Goal: Transaction & Acquisition: Obtain resource

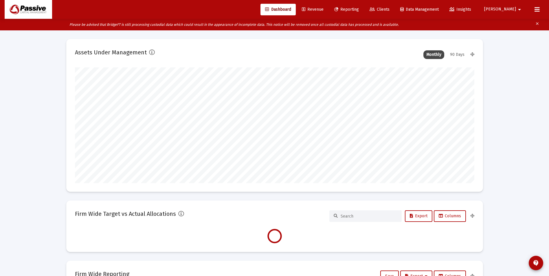
scroll to position [116, 215]
type input "[DATE]"
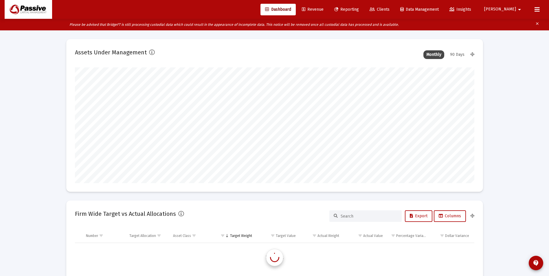
scroll to position [1667, 0]
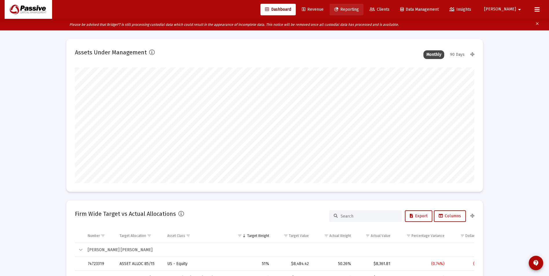
click at [364, 13] on link "Reporting" at bounding box center [347, 10] width 34 height 12
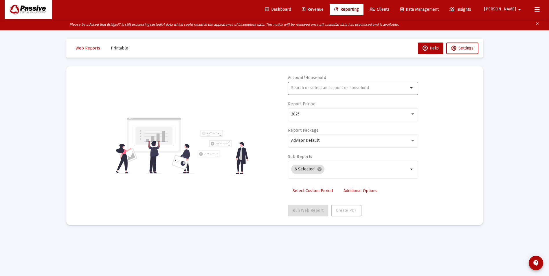
click at [342, 84] on div at bounding box center [349, 88] width 117 height 14
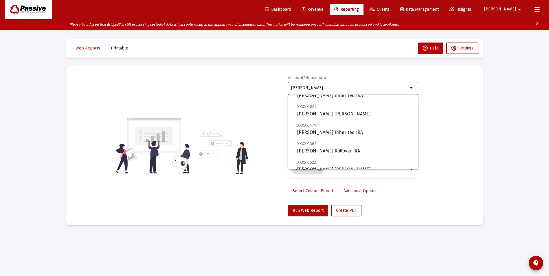
scroll to position [218, 0]
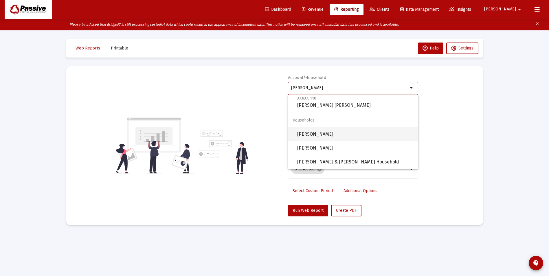
click at [341, 136] on span "[PERSON_NAME]" at bounding box center [355, 134] width 116 height 14
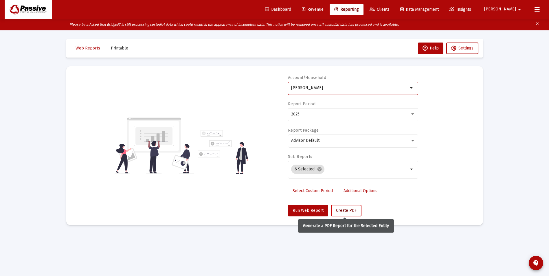
click at [351, 212] on span "Create PDF" at bounding box center [346, 210] width 21 height 5
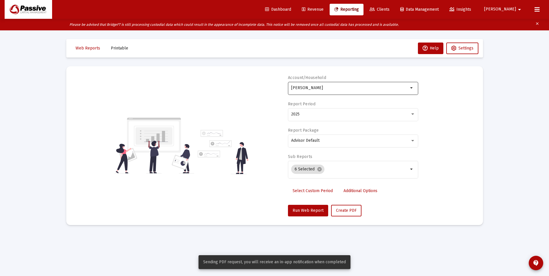
click at [410, 91] on mat-icon "arrow_drop_down" at bounding box center [411, 88] width 7 height 7
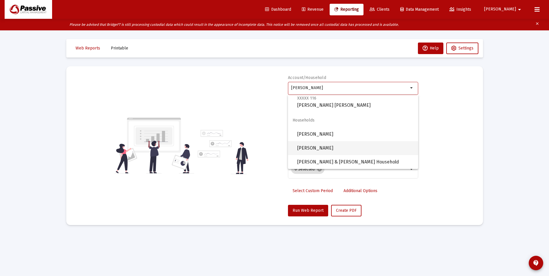
click at [343, 147] on span "[PERSON_NAME]" at bounding box center [355, 148] width 116 height 14
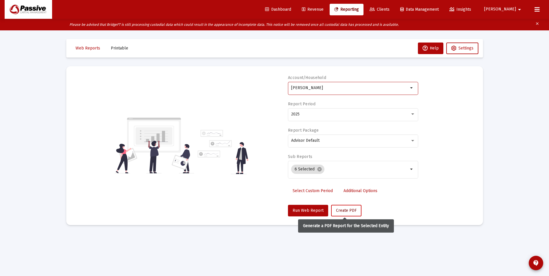
click at [346, 213] on span "Create PDF" at bounding box center [346, 210] width 21 height 5
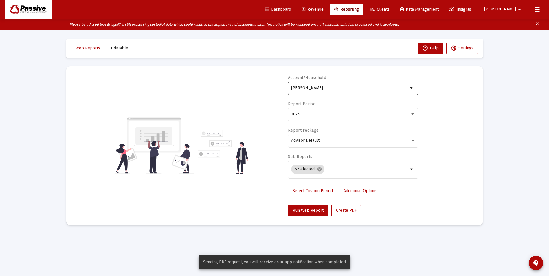
click at [414, 91] on mat-icon "arrow_drop_down" at bounding box center [411, 88] width 7 height 7
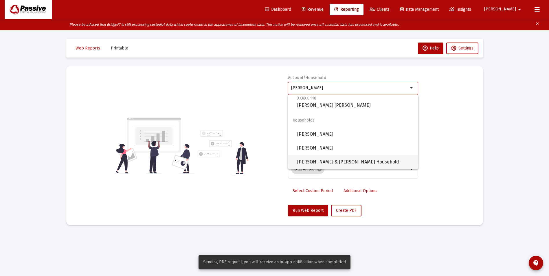
click at [353, 161] on span "[PERSON_NAME] & [PERSON_NAME] Household" at bounding box center [355, 162] width 116 height 14
type input "[PERSON_NAME] & [PERSON_NAME] Household"
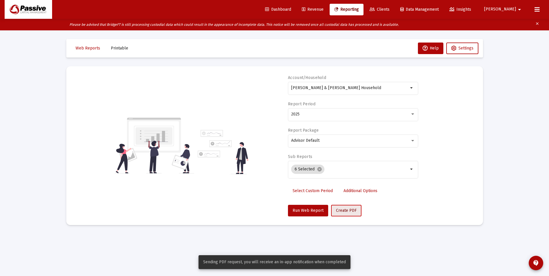
click at [347, 211] on span "Create PDF" at bounding box center [346, 210] width 21 height 5
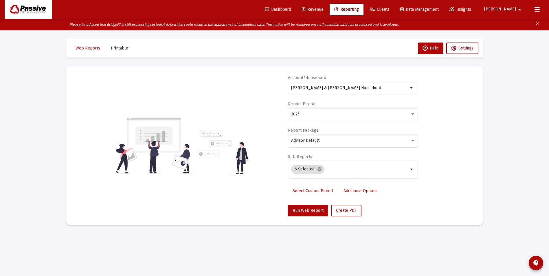
click at [523, 112] on div "Loading... Web Reports Printable Help Settings Account/Household [PERSON_NAME] …" at bounding box center [274, 150] width 549 height 276
drag, startPoint x: 115, startPoint y: 49, endPoint x: 125, endPoint y: 52, distance: 10.8
click at [115, 49] on span "Printable" at bounding box center [119, 48] width 17 height 5
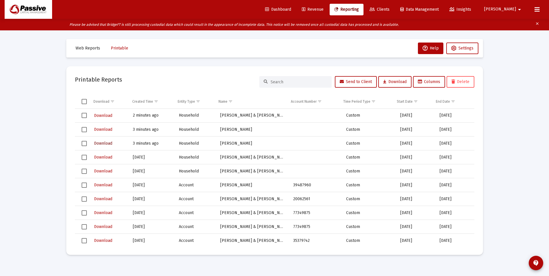
click at [109, 143] on span "Download" at bounding box center [103, 143] width 18 height 5
click at [109, 128] on span "Download" at bounding box center [103, 129] width 18 height 5
click at [109, 117] on span "Download" at bounding box center [103, 115] width 18 height 5
click at [82, 116] on span "Select row" at bounding box center [84, 115] width 5 height 5
drag, startPoint x: 83, startPoint y: 129, endPoint x: 84, endPoint y: 138, distance: 9.4
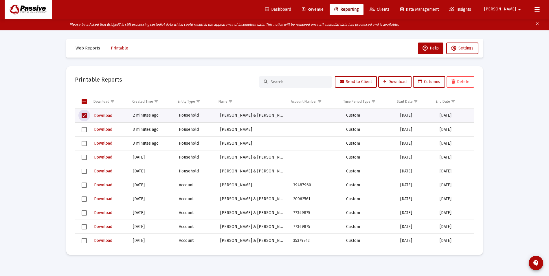
click at [83, 129] on span "Select row" at bounding box center [84, 129] width 5 height 5
click at [86, 145] on span "Select row" at bounding box center [84, 143] width 5 height 5
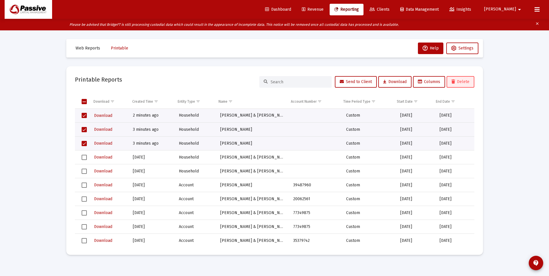
click at [457, 84] on span "Delete" at bounding box center [461, 81] width 18 height 5
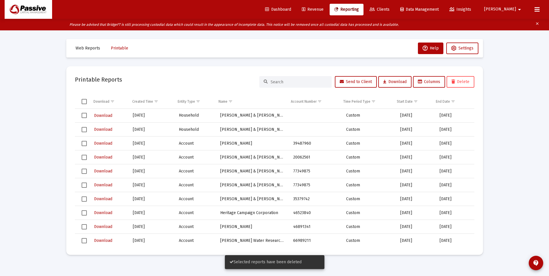
drag, startPoint x: 340, startPoint y: 9, endPoint x: 355, endPoint y: 9, distance: 14.8
click at [324, 9] on span "Revenue" at bounding box center [313, 9] width 22 height 5
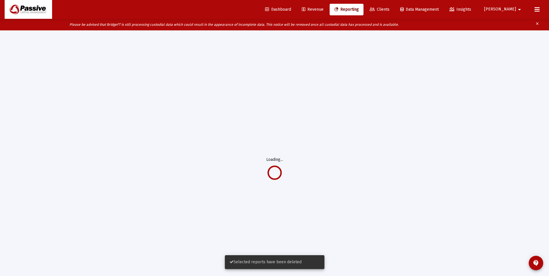
click at [359, 9] on span "Reporting" at bounding box center [346, 9] width 25 height 5
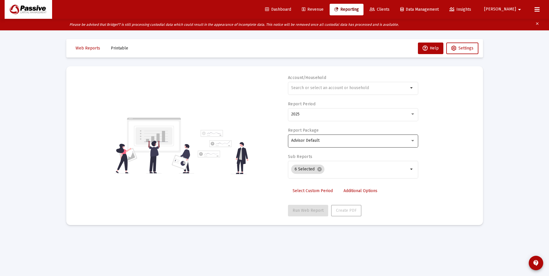
click at [325, 138] on div "Advisor Default" at bounding box center [353, 140] width 124 height 14
click at [454, 113] on div at bounding box center [274, 138] width 549 height 276
click at [322, 170] on mat-chip "6 Selected cancel" at bounding box center [307, 169] width 33 height 9
click at [320, 170] on mat-icon "cancel" at bounding box center [319, 169] width 5 height 5
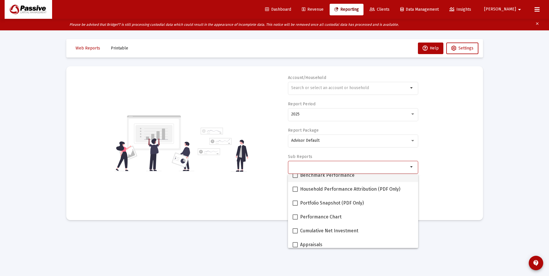
scroll to position [58, 0]
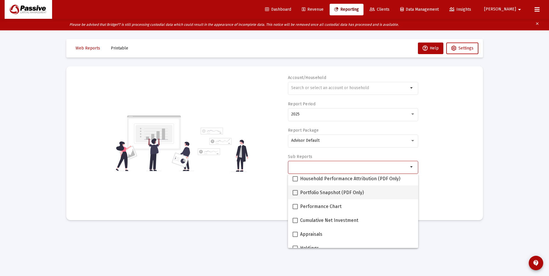
click at [315, 193] on span "Portfolio Snapshot (PDF Only)" at bounding box center [332, 192] width 64 height 7
click at [295, 195] on input "Portfolio Snapshot (PDF Only)" at bounding box center [295, 195] width 0 height 0
checkbox input "true"
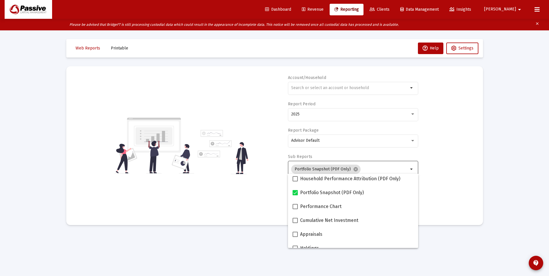
drag, startPoint x: 431, startPoint y: 155, endPoint x: 426, endPoint y: 151, distance: 6.7
click at [429, 154] on div "Account/Household arrow_drop_down Report Period 2025 Report Package Advisor Def…" at bounding box center [274, 146] width 399 height 142
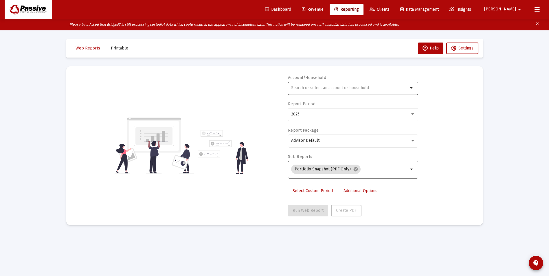
click at [317, 90] on div at bounding box center [349, 88] width 117 height 14
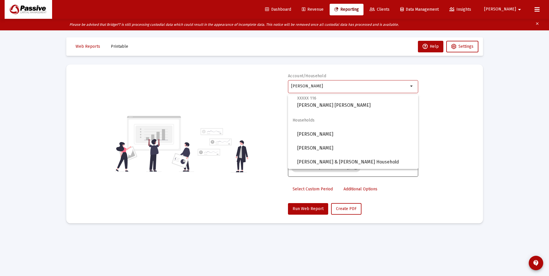
scroll to position [12, 0]
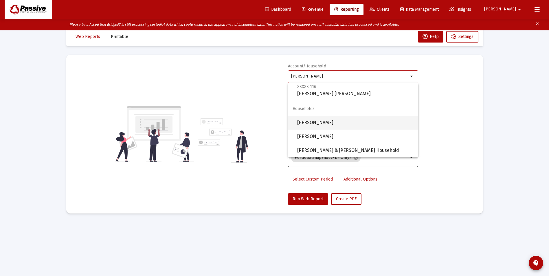
click at [338, 124] on span "[PERSON_NAME]" at bounding box center [355, 123] width 116 height 14
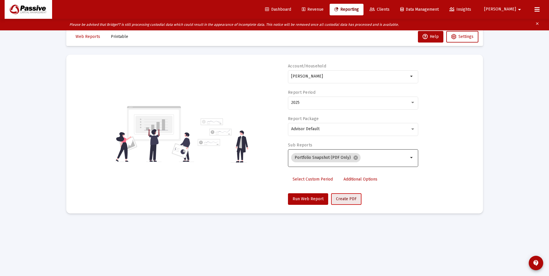
click at [336, 200] on span "Create PDF" at bounding box center [346, 199] width 21 height 5
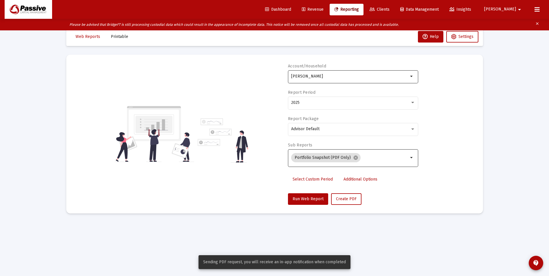
click at [361, 75] on input "[PERSON_NAME]" at bounding box center [349, 76] width 117 height 5
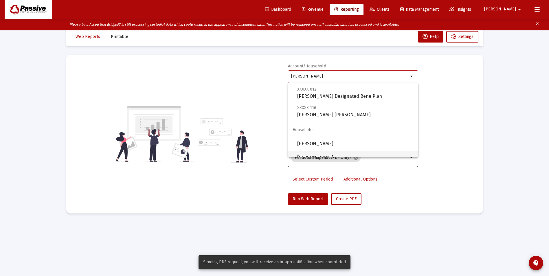
scroll to position [218, 0]
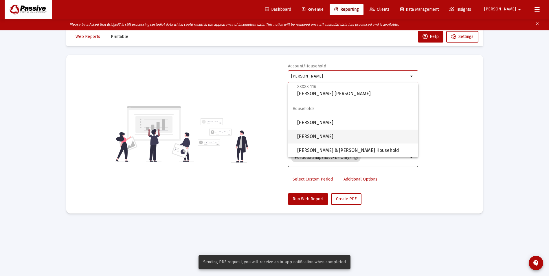
click at [348, 136] on span "[PERSON_NAME]" at bounding box center [355, 137] width 116 height 14
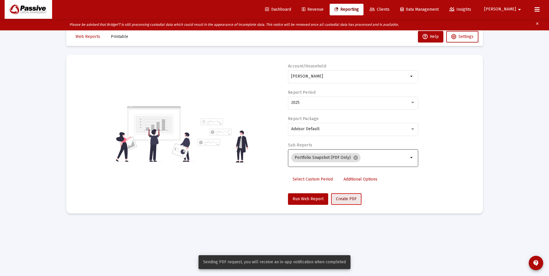
drag, startPoint x: 342, startPoint y: 197, endPoint x: 342, endPoint y: 190, distance: 7.3
click at [342, 197] on span "Create PDF" at bounding box center [346, 199] width 21 height 5
click at [347, 78] on input "[PERSON_NAME]" at bounding box center [349, 76] width 117 height 5
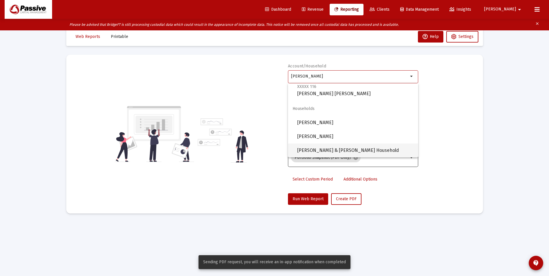
click at [351, 152] on span "[PERSON_NAME] & [PERSON_NAME] Household" at bounding box center [355, 151] width 116 height 14
type input "[PERSON_NAME] & [PERSON_NAME] Household"
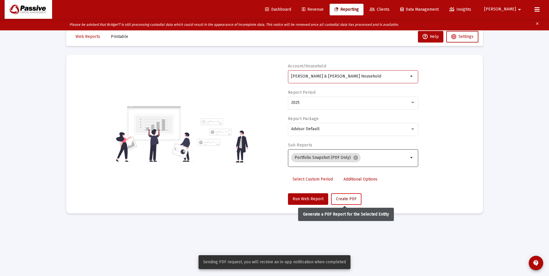
click at [351, 195] on button "Create PDF" at bounding box center [346, 199] width 30 height 12
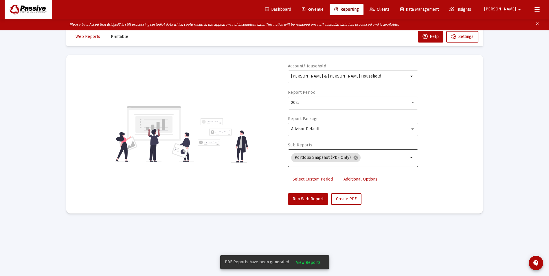
click at [441, 244] on mat-sidenav-content "Loading... Web Reports Printable Help Settings Account/Household [PERSON_NAME] …" at bounding box center [275, 138] width 434 height 276
click at [121, 38] on span "Printable" at bounding box center [119, 36] width 17 height 5
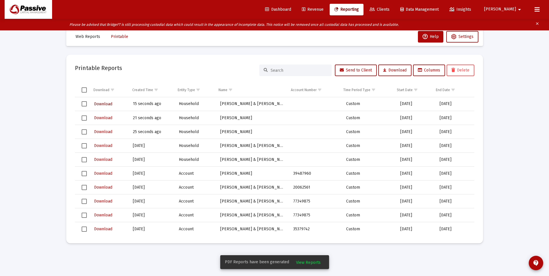
click at [111, 105] on span "Download" at bounding box center [103, 104] width 18 height 5
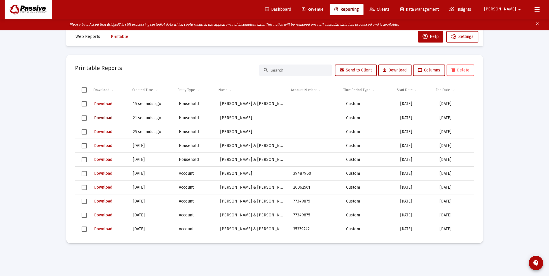
click at [108, 120] on span "Download" at bounding box center [103, 118] width 18 height 5
click at [105, 132] on span "Download" at bounding box center [103, 131] width 18 height 5
click at [394, 14] on link "Clients" at bounding box center [379, 10] width 29 height 12
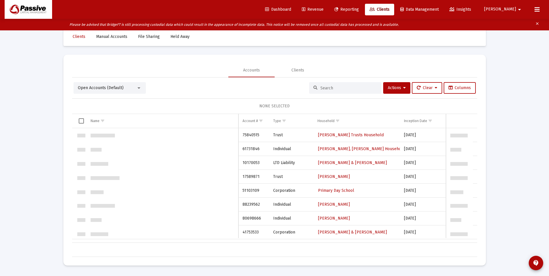
scroll to position [834, 0]
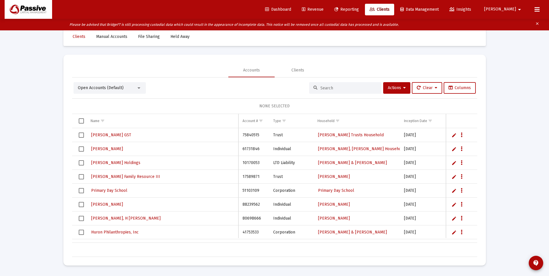
click at [336, 87] on input at bounding box center [348, 88] width 57 height 5
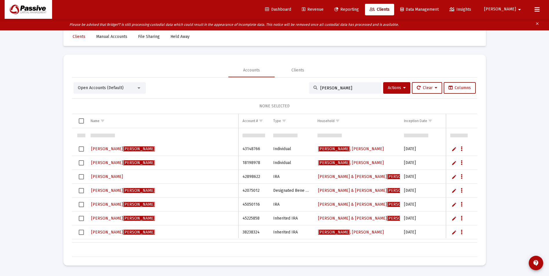
scroll to position [85, 0]
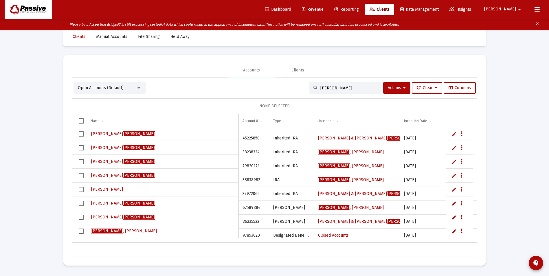
type input "[PERSON_NAME]"
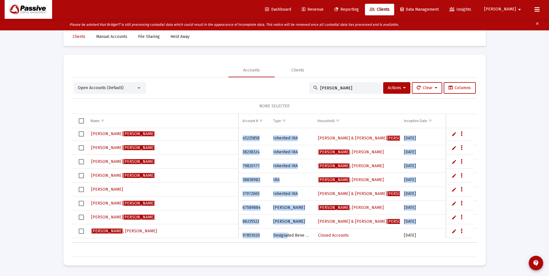
drag, startPoint x: 287, startPoint y: 238, endPoint x: 316, endPoint y: 239, distance: 28.1
click at [316, 239] on div "[PERSON_NAME] 45225858 Inherited [PERSON_NAME] & [PERSON_NAME] Household [DATE]…" at bounding box center [274, 185] width 405 height 115
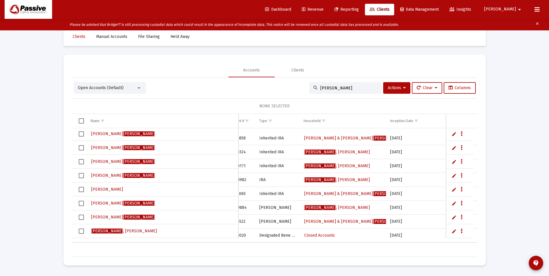
drag, startPoint x: 293, startPoint y: 238, endPoint x: 382, endPoint y: 227, distance: 89.8
click at [383, 229] on tr "[PERSON_NAME] 97853020 Designated Bene Plan Closed Accounts [DATE] $0.00 No Fee…" at bounding box center [415, 236] width 714 height 14
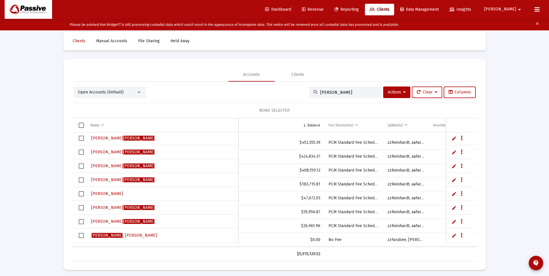
scroll to position [12, 0]
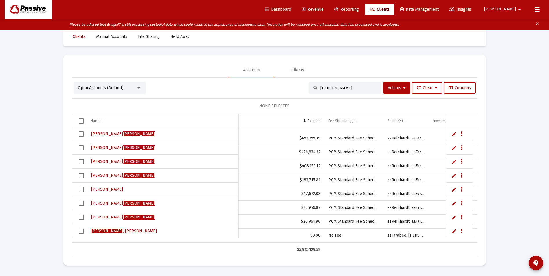
click at [324, 10] on span "Revenue" at bounding box center [313, 9] width 22 height 5
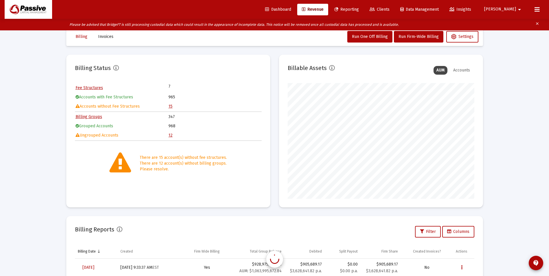
scroll to position [116, 187]
